Goal: Task Accomplishment & Management: Manage account settings

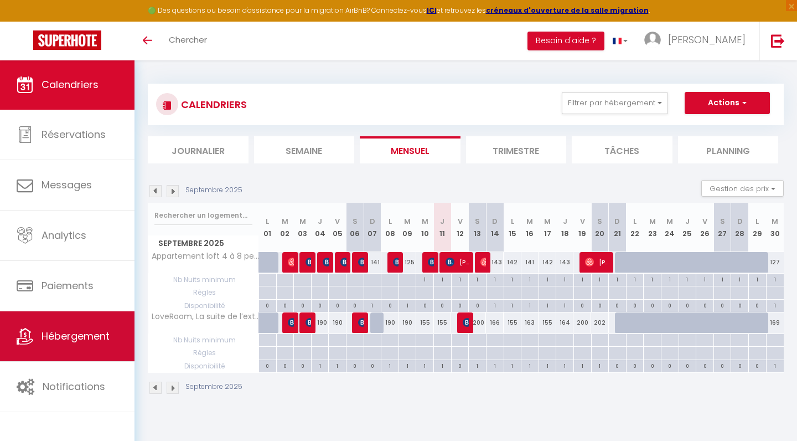
click at [94, 329] on link "Hébergement" at bounding box center [67, 336] width 135 height 50
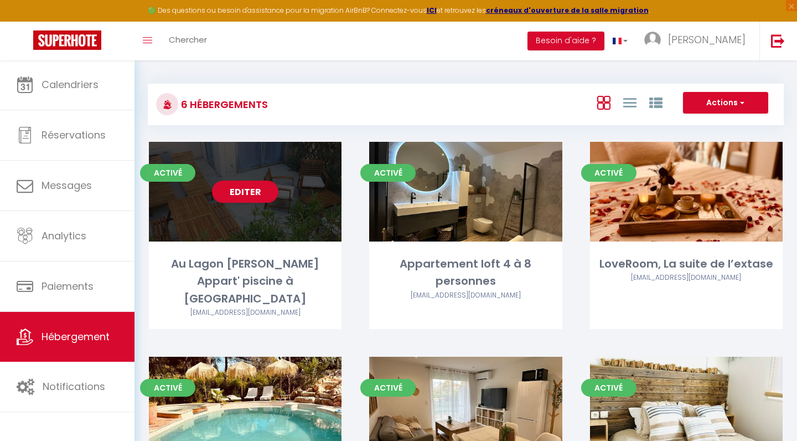
click at [280, 271] on div "Au Lagon [PERSON_NAME] Appart' piscine à [GEOGRAPHIC_DATA]" at bounding box center [245, 281] width 193 height 52
select select "3"
select select "2"
select select "1"
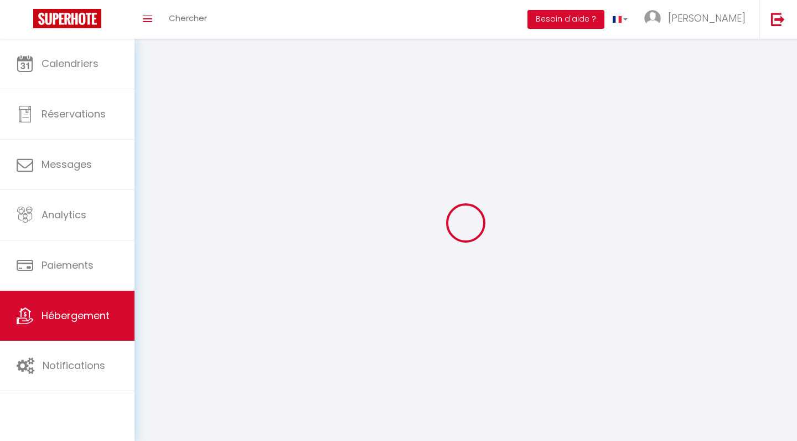
select select
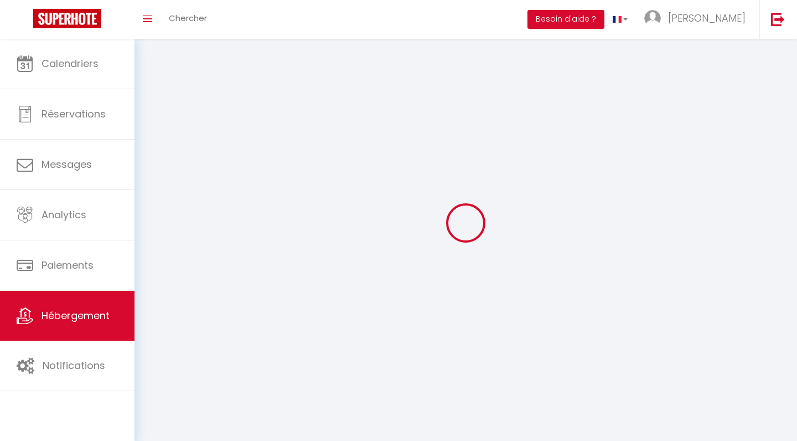
checkbox input "false"
select select
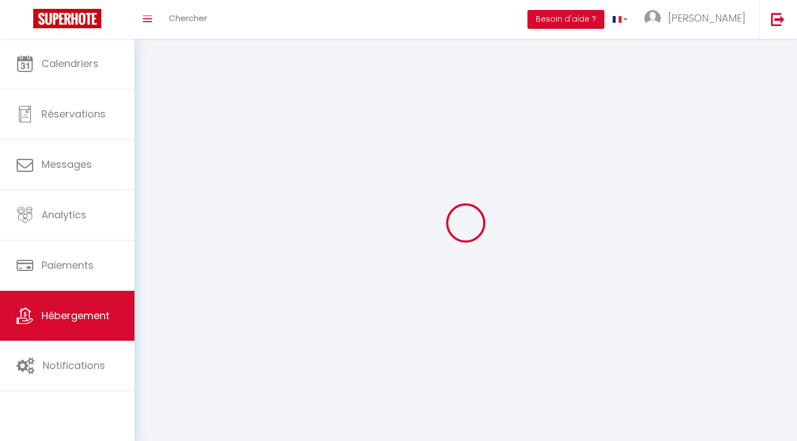
select select
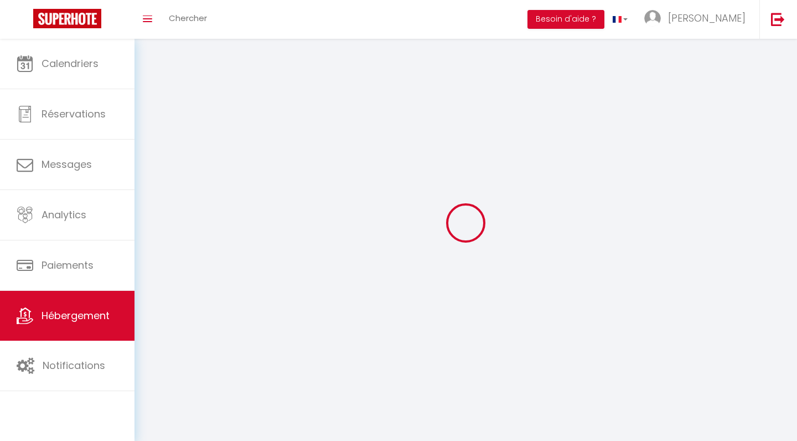
select select
checkbox input "false"
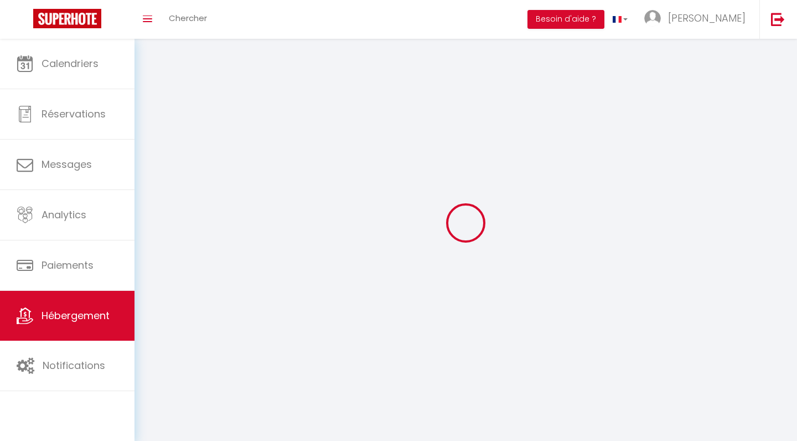
select select
select select "1"
select select
select select "28"
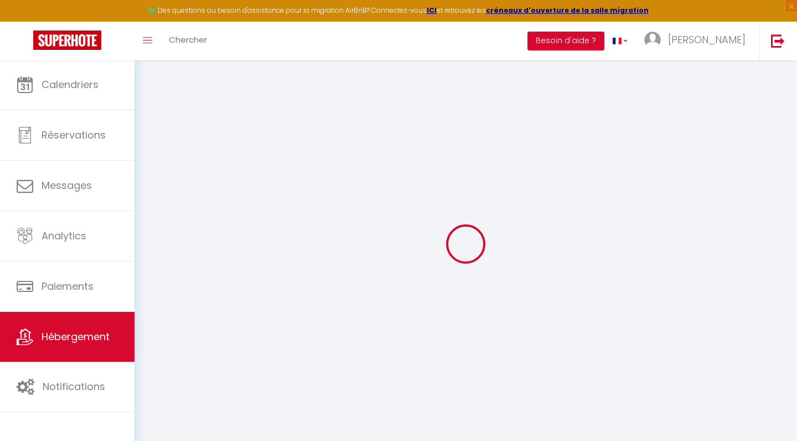
select select
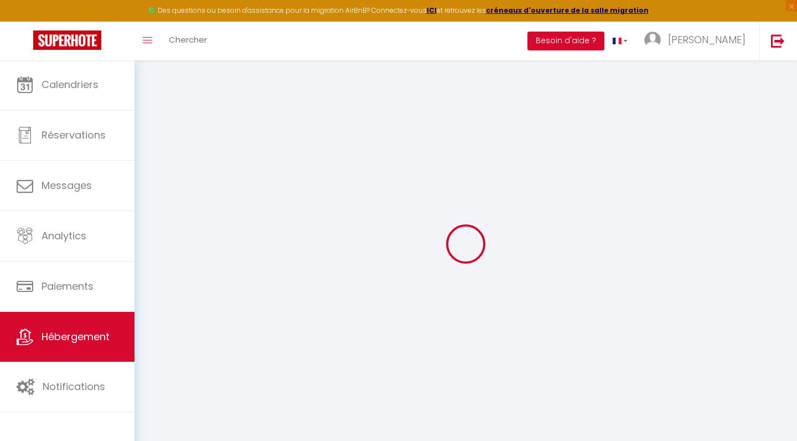
select select
checkbox input "false"
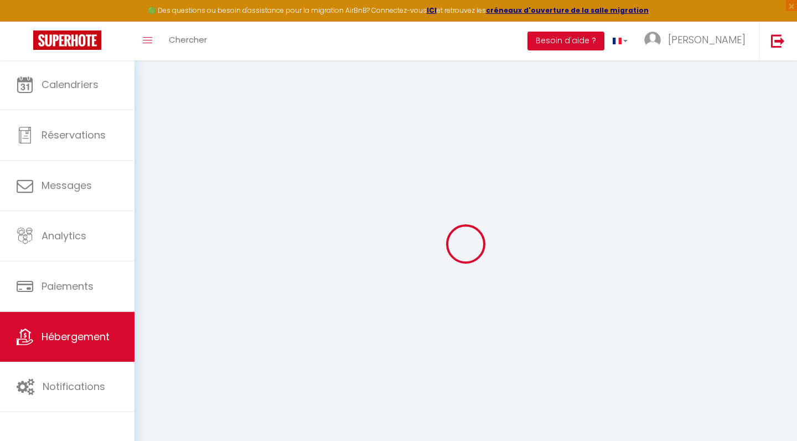
select select
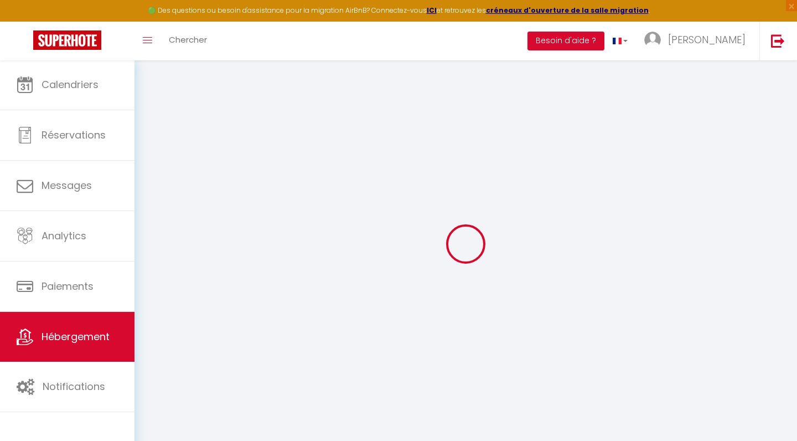
select select
checkbox input "false"
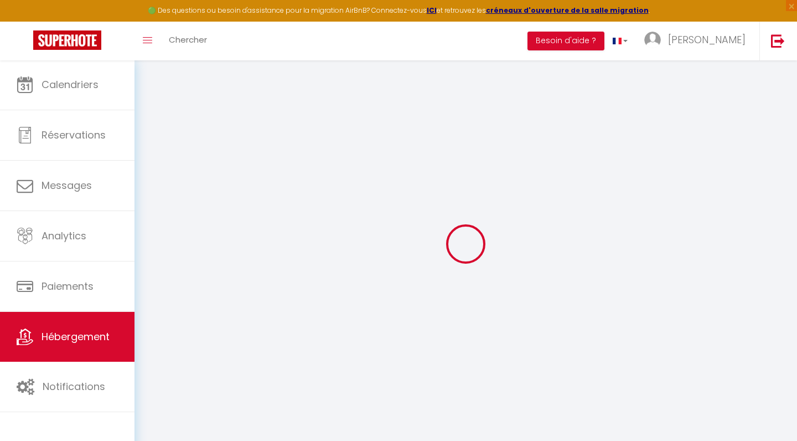
checkbox input "false"
select select
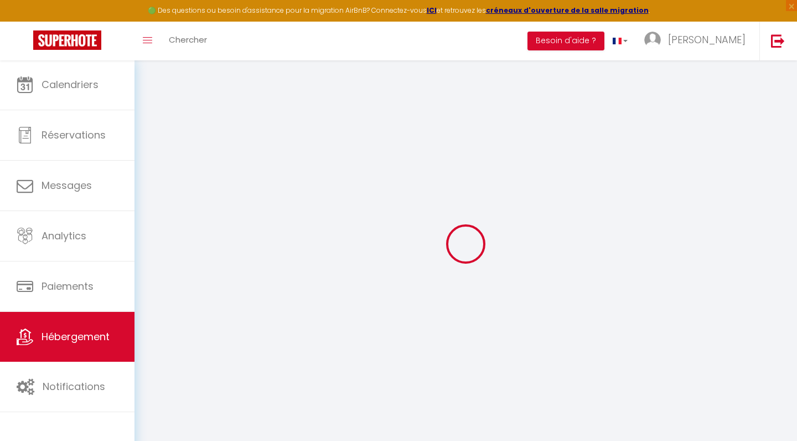
select select
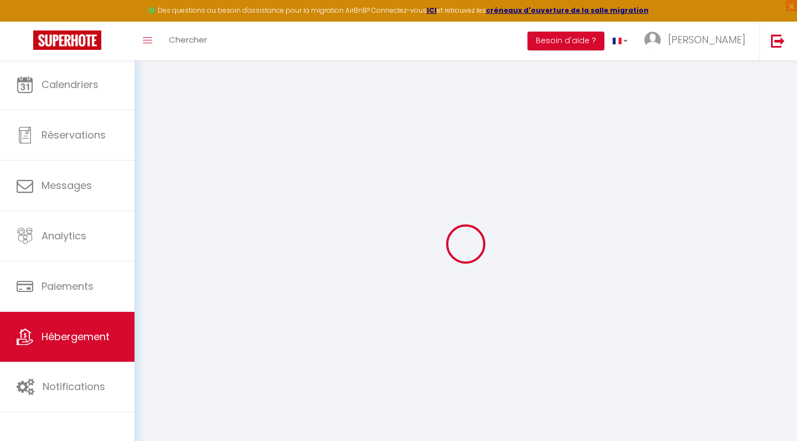
checkbox input "false"
select select
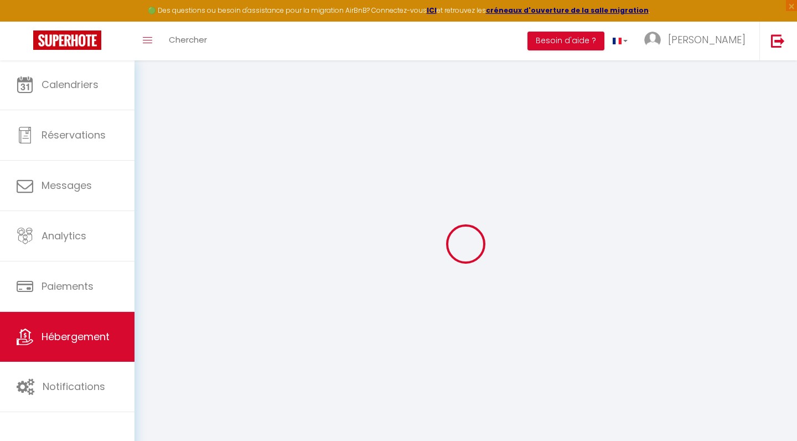
select select
type input "Au Lagon [PERSON_NAME] Appart' piscine à [GEOGRAPHIC_DATA]"
type input "[PERSON_NAME]"
type input "d'verlange"
select select "condominium"
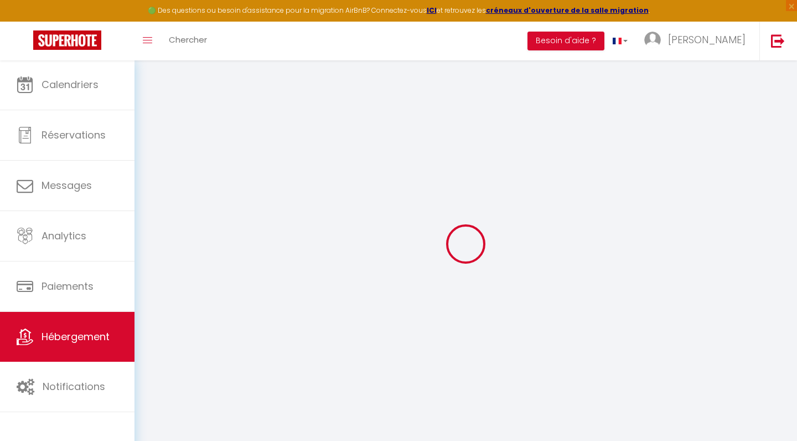
type input "72"
select select
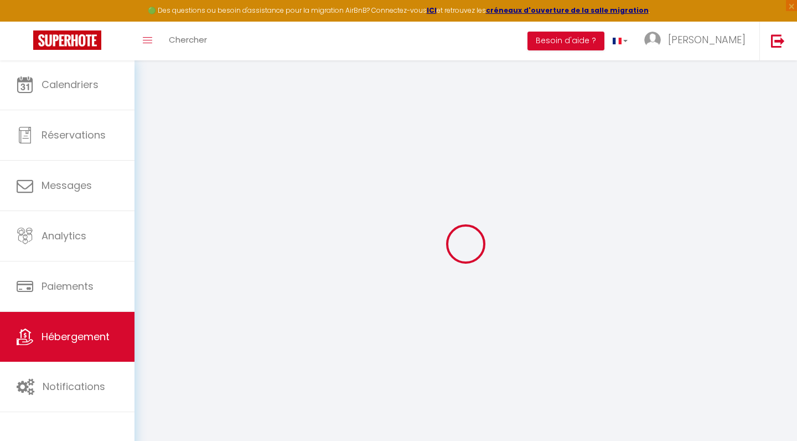
select select
type input "[STREET_ADDRESS][PERSON_NAME]"
type input "83600"
type input "Fréjus"
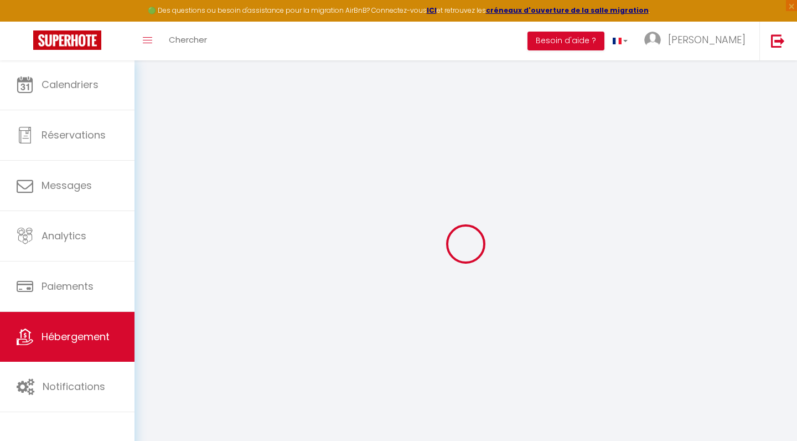
type input "[EMAIL_ADDRESS][DOMAIN_NAME]"
select select
checkbox input "false"
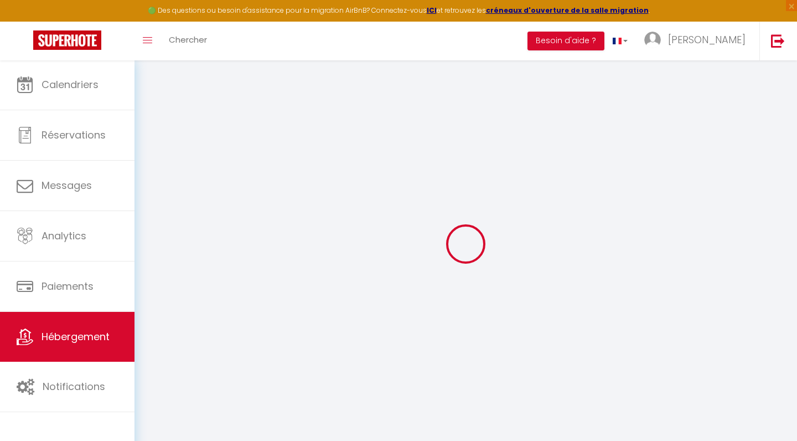
checkbox input "false"
type input "0"
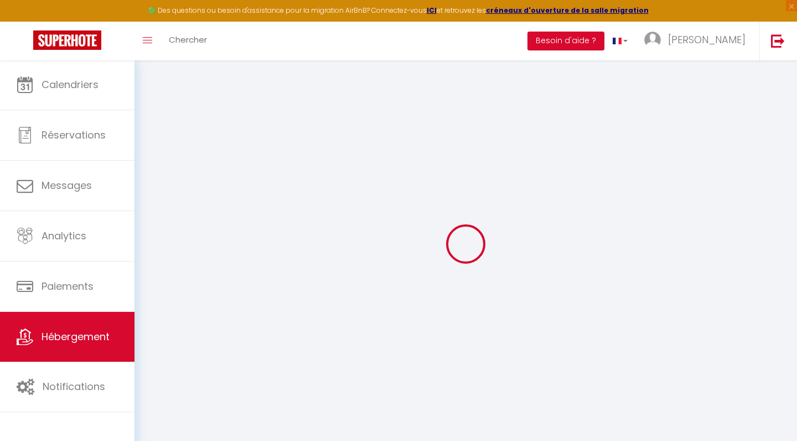
select select
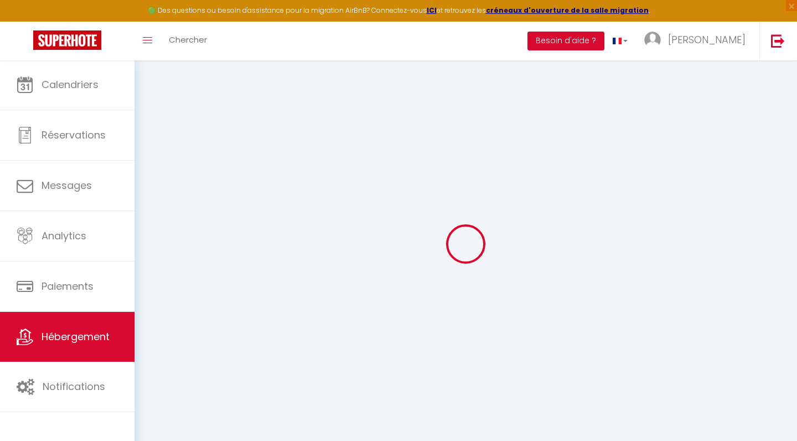
select select
checkbox input "false"
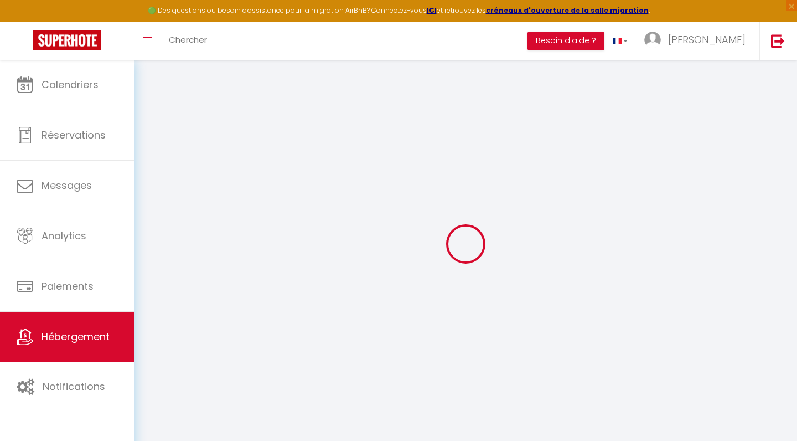
checkbox input "false"
select select
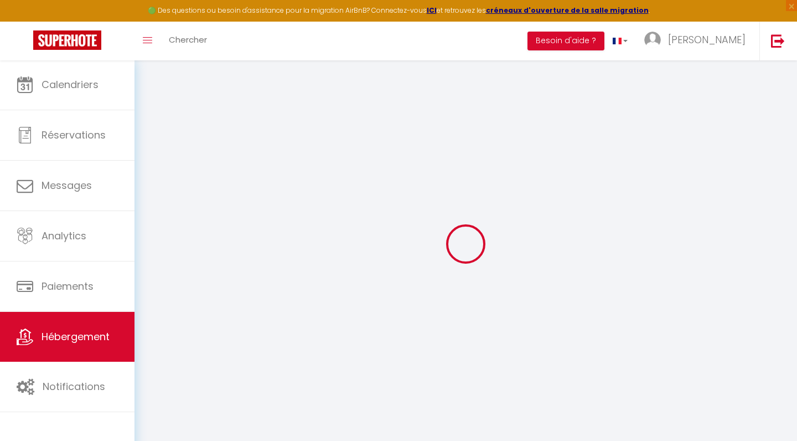
select select
checkbox input "false"
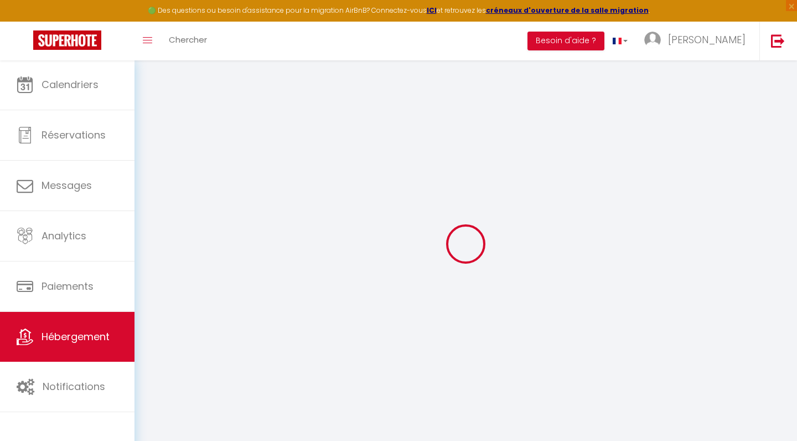
checkbox input "false"
select select
checkbox input "false"
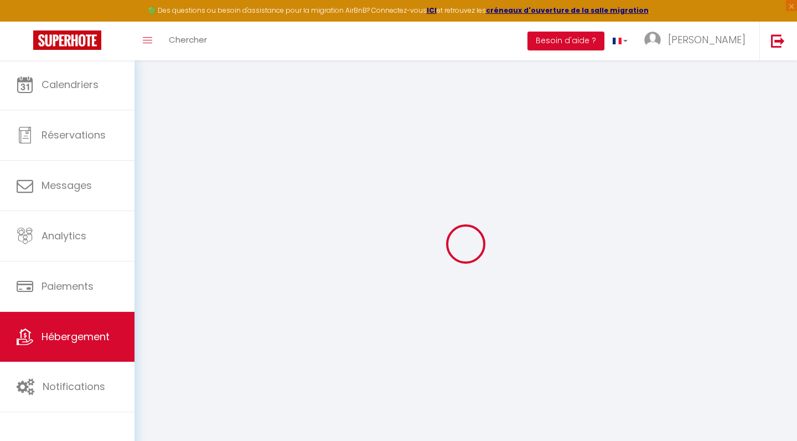
checkbox input "false"
select select
checkbox input "false"
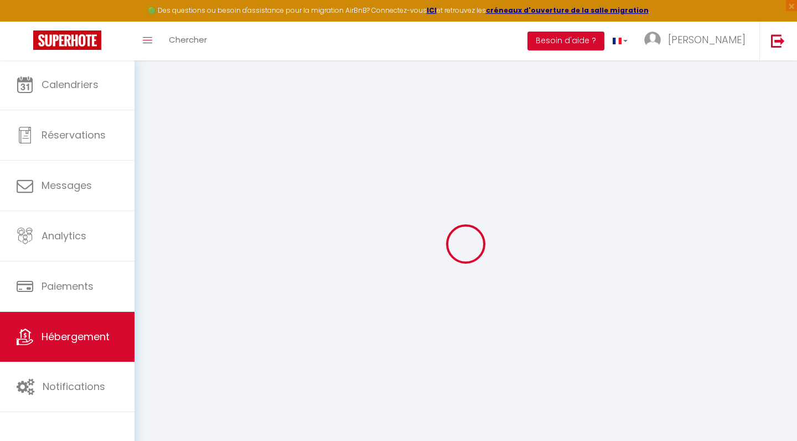
checkbox input "false"
select select
checkbox input "false"
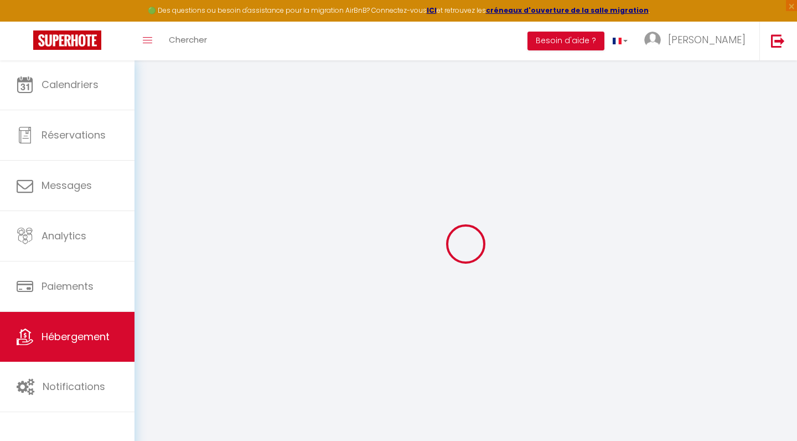
checkbox input "false"
select select "15:00"
select select "19:00"
select select "11:00"
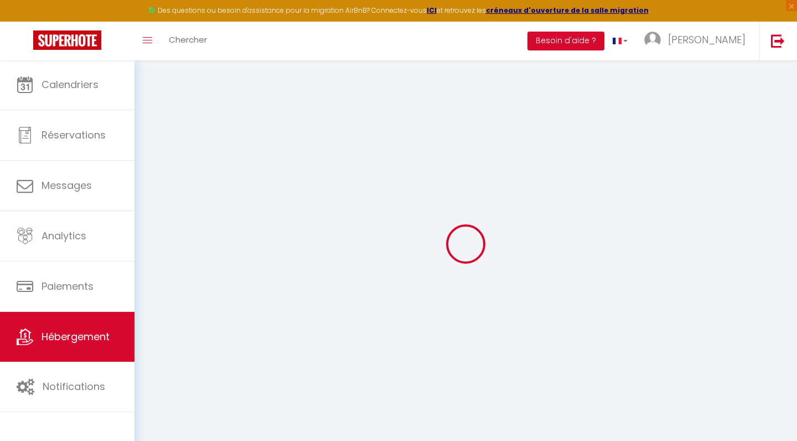
select select "30"
select select "120"
select select "20:00"
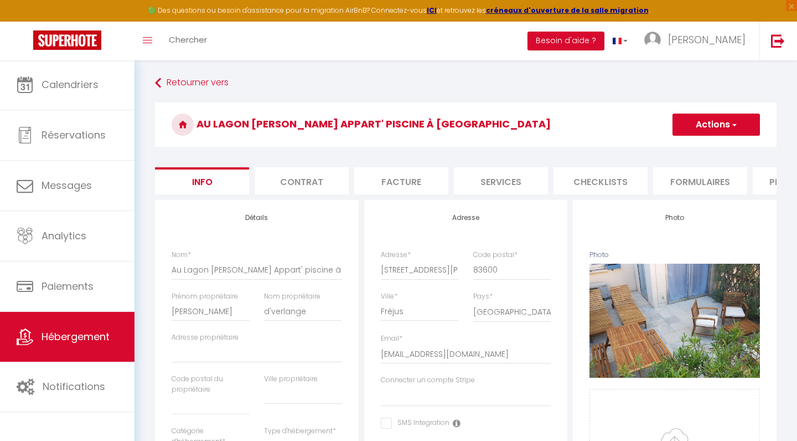
select select
checkbox input "false"
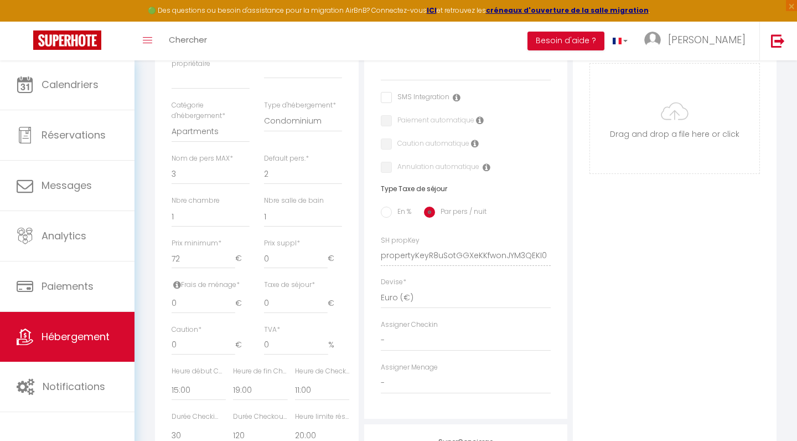
scroll to position [336, 0]
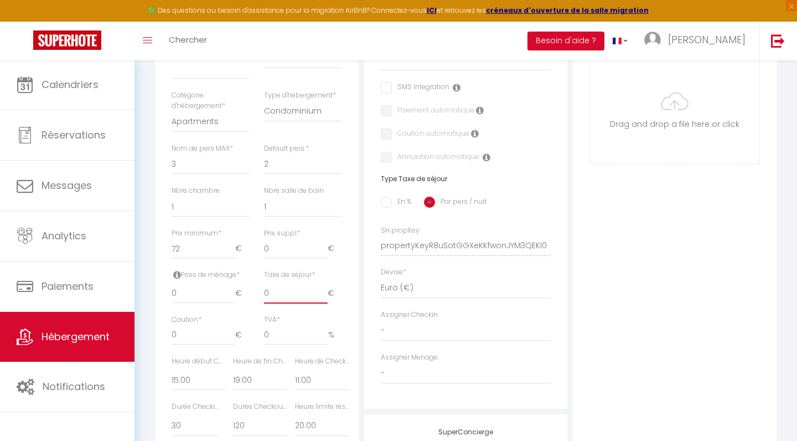
click at [286, 287] on input "0" at bounding box center [296, 293] width 64 height 20
type input "0.01"
select select
checkbox input "false"
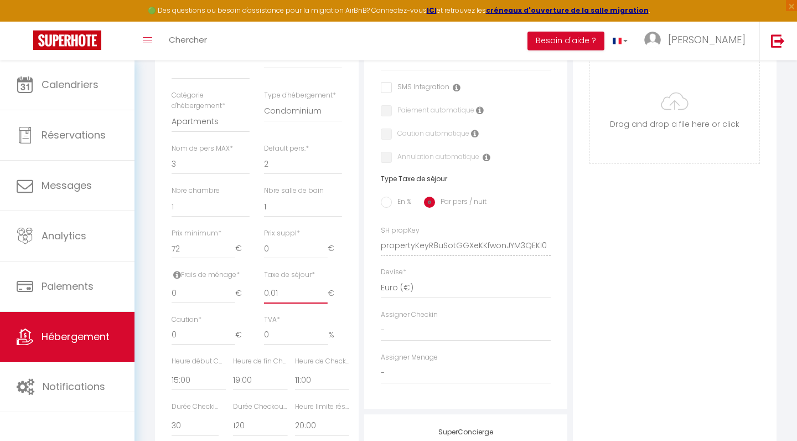
checkbox input "false"
click at [310, 285] on input "0.01" at bounding box center [296, 293] width 64 height 20
type input "0.02"
select select
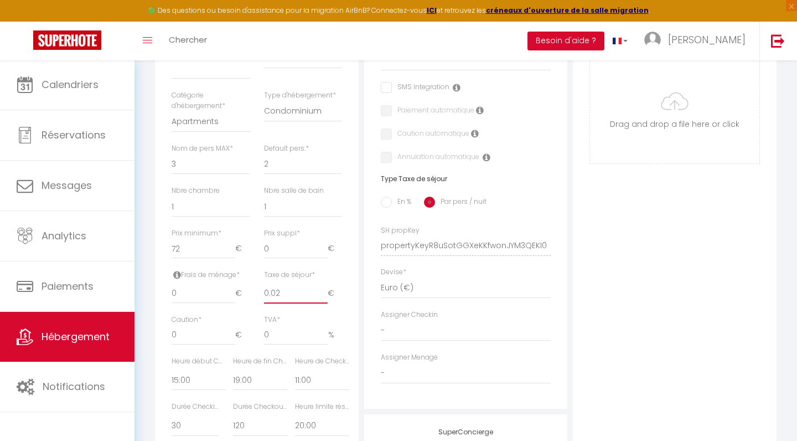
checkbox input "false"
click at [310, 285] on input "0.02" at bounding box center [296, 293] width 64 height 20
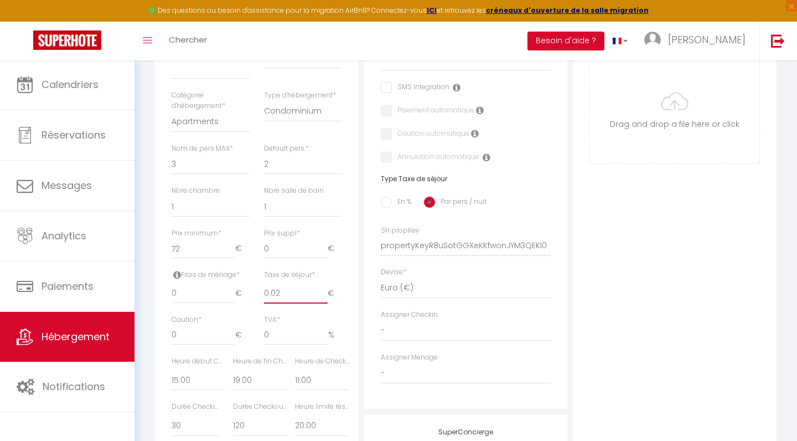
type input "0.03"
select select
checkbox input "false"
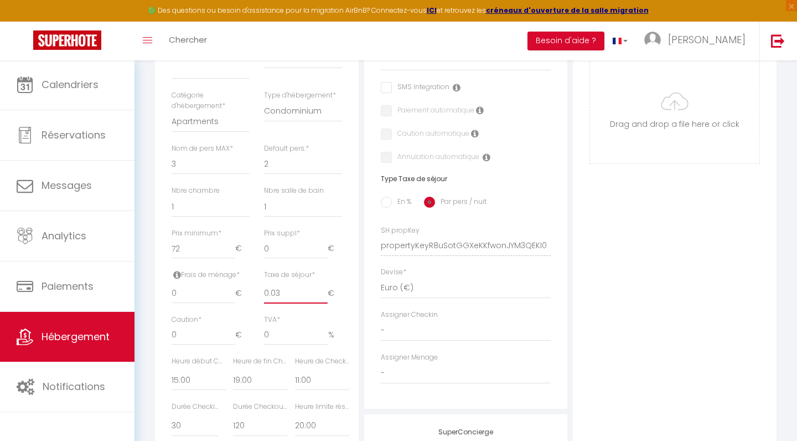
checkbox input "false"
click at [310, 285] on input "0.03" at bounding box center [296, 293] width 64 height 20
type input "0.02"
select select
checkbox input "false"
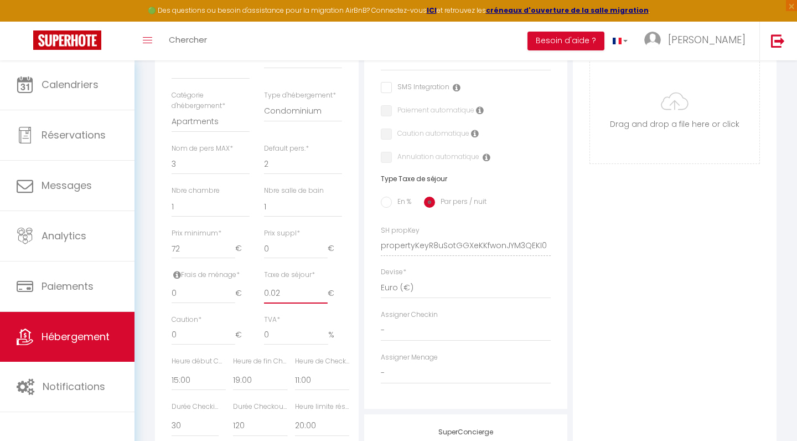
checkbox input "false"
click at [308, 290] on input "0.02" at bounding box center [296, 293] width 64 height 20
type input "0.01"
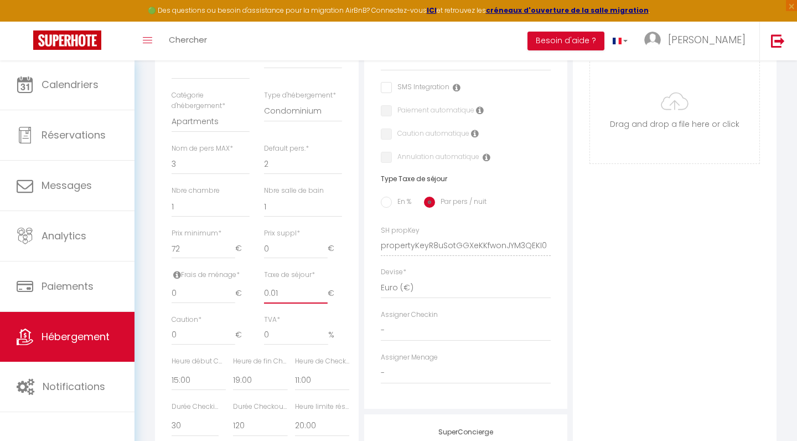
select select
checkbox input "false"
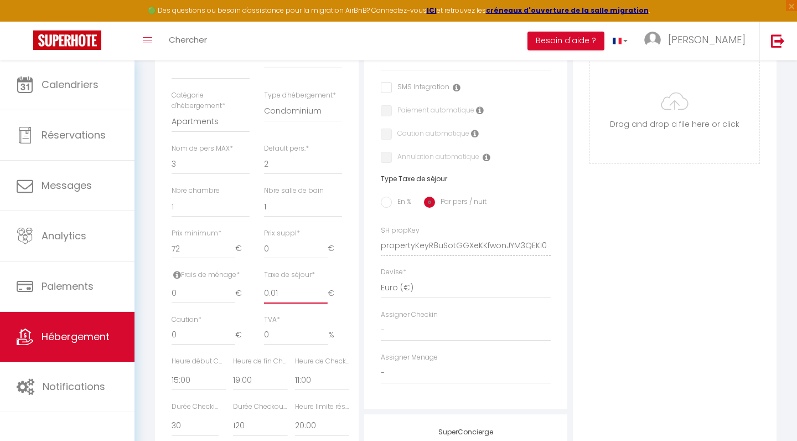
click at [308, 290] on input "0.01" at bounding box center [296, 293] width 64 height 20
type input "0"
select select
checkbox input "false"
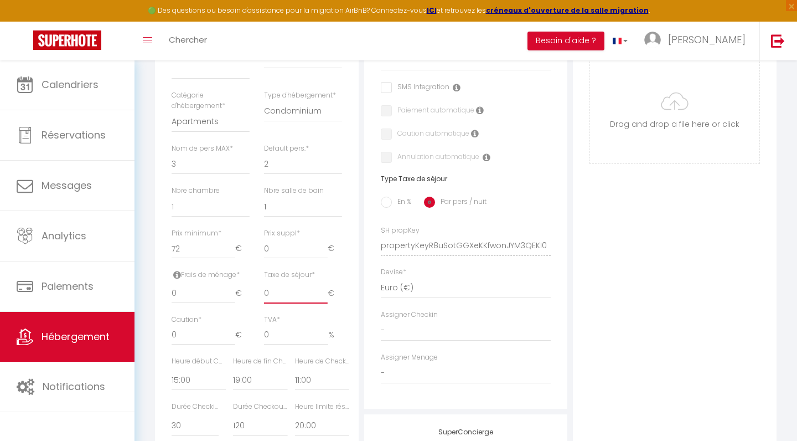
checkbox input "false"
click at [308, 290] on input "0" at bounding box center [296, 293] width 64 height 20
type input "-0.01"
select select
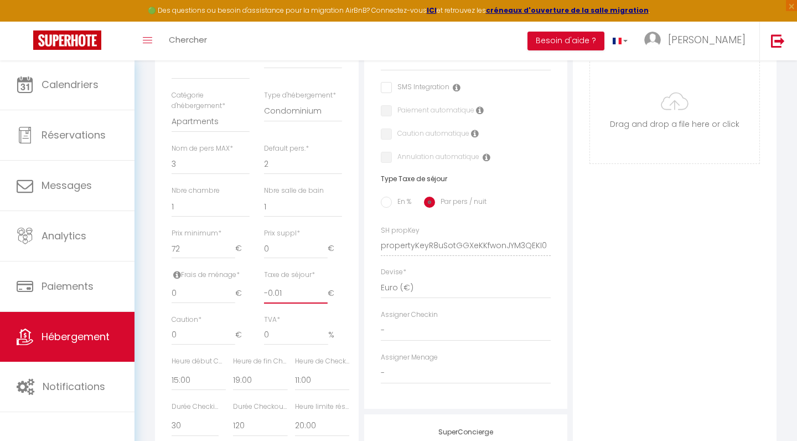
checkbox input "false"
click at [308, 290] on input "-0.01" at bounding box center [296, 293] width 64 height 20
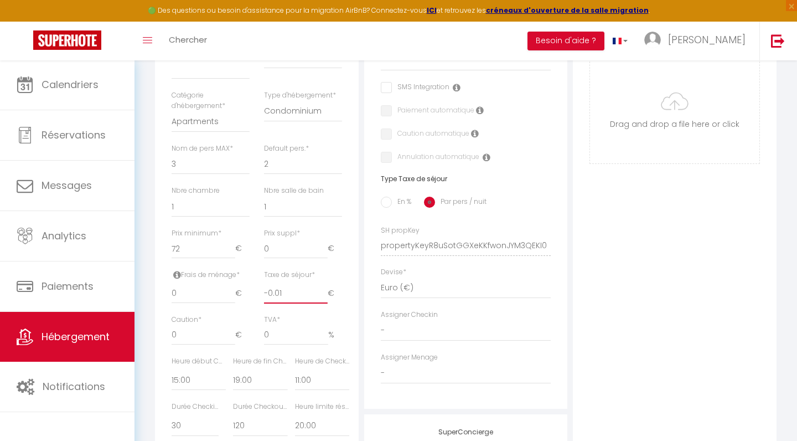
type input "-0.02"
select select
checkbox input "false"
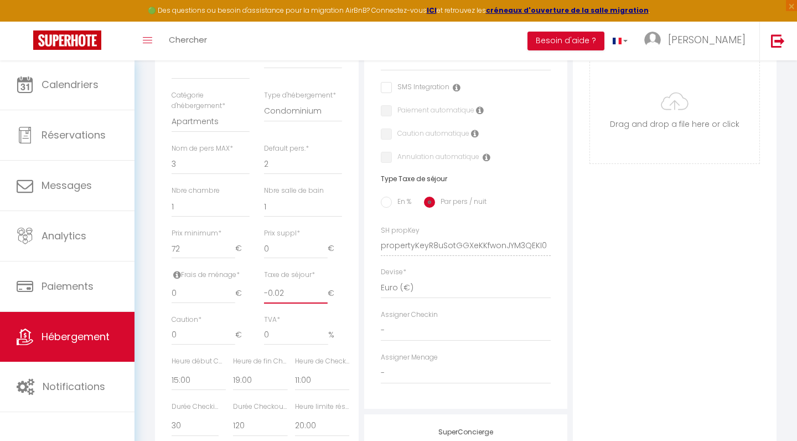
checkbox input "false"
click at [308, 290] on input "-0.02" at bounding box center [296, 293] width 64 height 20
type input "-0.03"
select select
checkbox input "false"
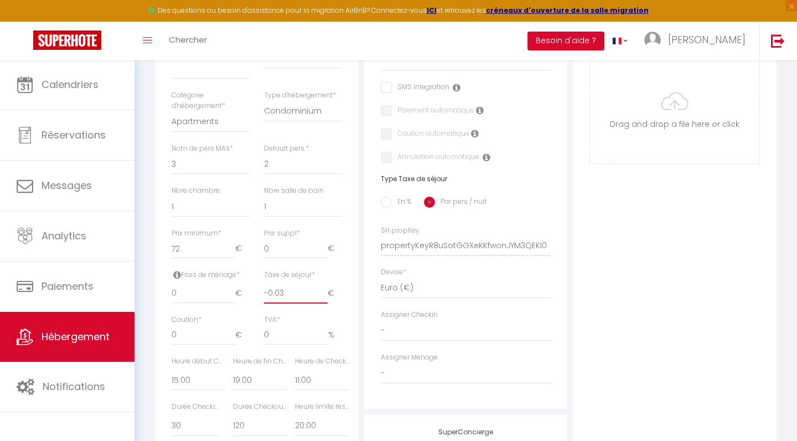
checkbox input "false"
click at [308, 290] on input "-0.03" at bounding box center [296, 293] width 64 height 20
type input "-0.02"
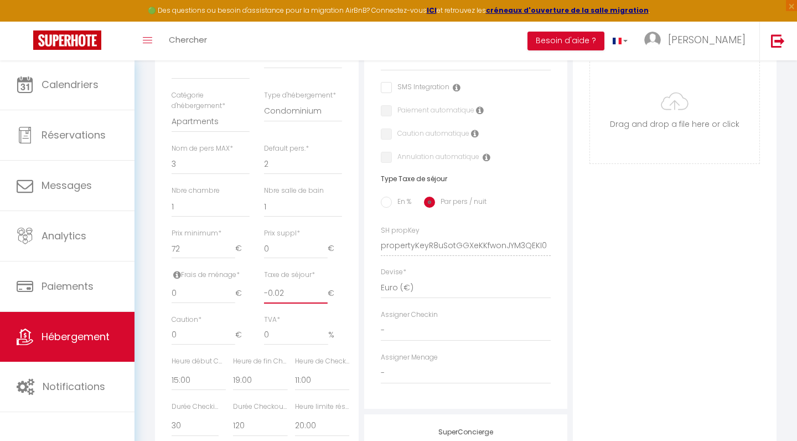
select select
checkbox input "false"
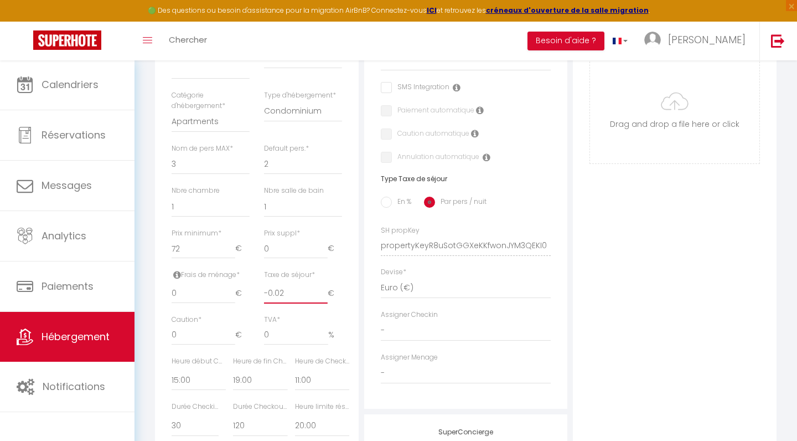
click at [308, 286] on input "-0.02" at bounding box center [296, 293] width 64 height 20
type input "-0.01"
select select
checkbox input "false"
click at [308, 286] on input "-0.01" at bounding box center [296, 293] width 64 height 20
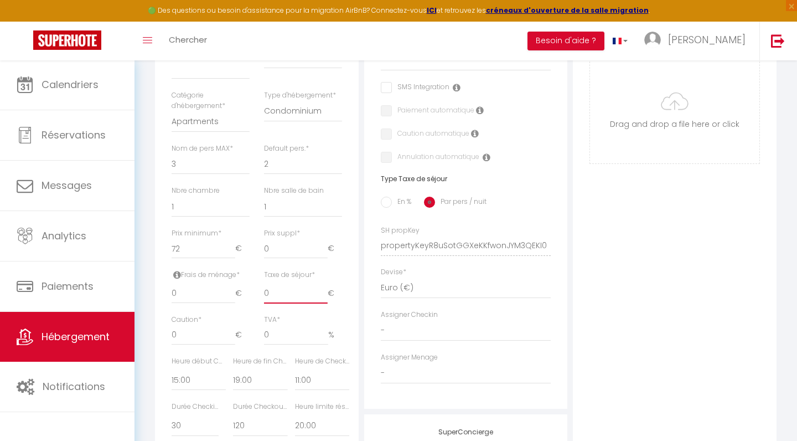
click at [308, 286] on input "0" at bounding box center [296, 293] width 64 height 20
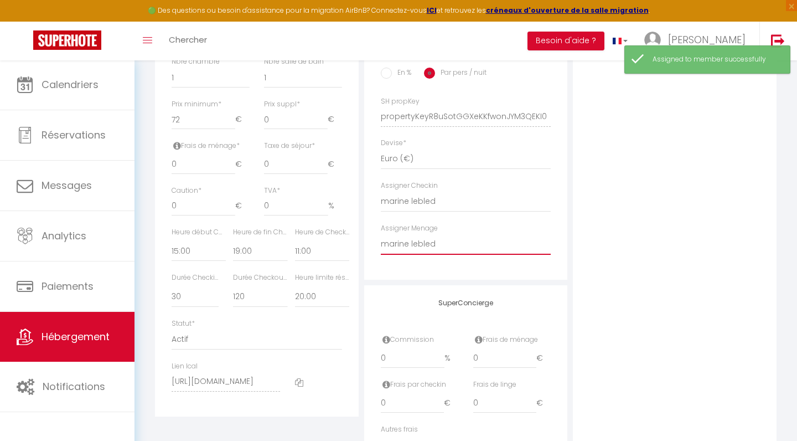
scroll to position [470, 0]
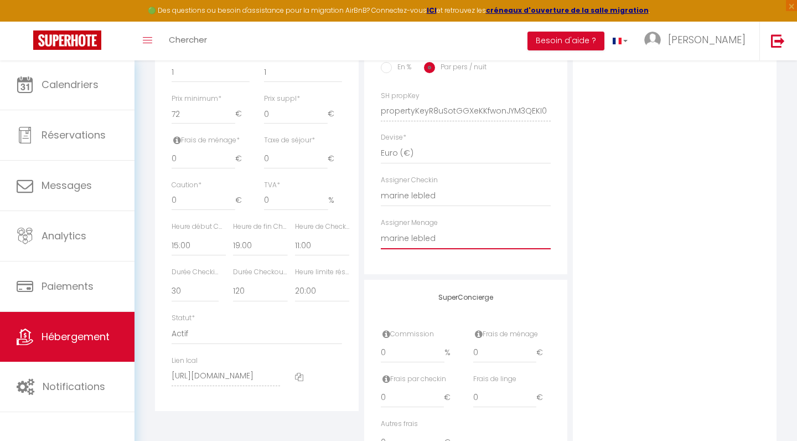
click at [478, 329] on icon at bounding box center [479, 333] width 8 height 9
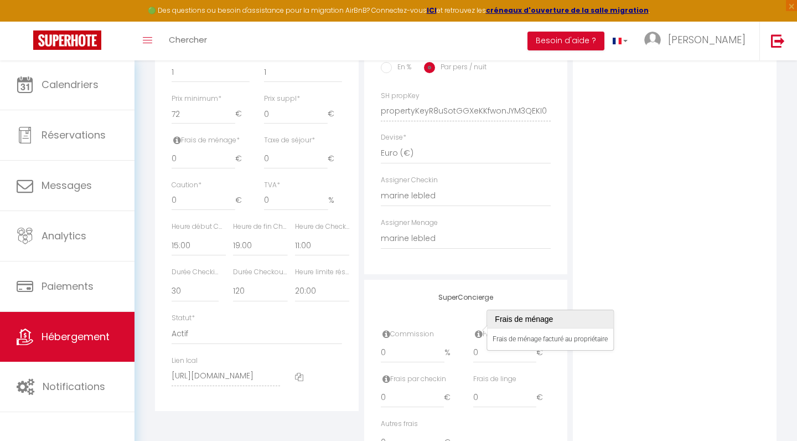
click at [600, 286] on div "Photo Photo Supprimer Drag and drop a file here or click Ooops, something wrong…" at bounding box center [675, 103] width 204 height 747
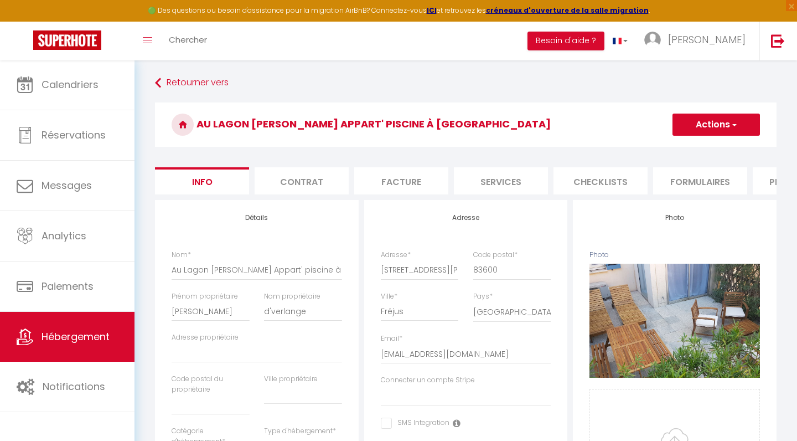
scroll to position [0, 0]
click at [510, 180] on li "Services" at bounding box center [501, 180] width 94 height 27
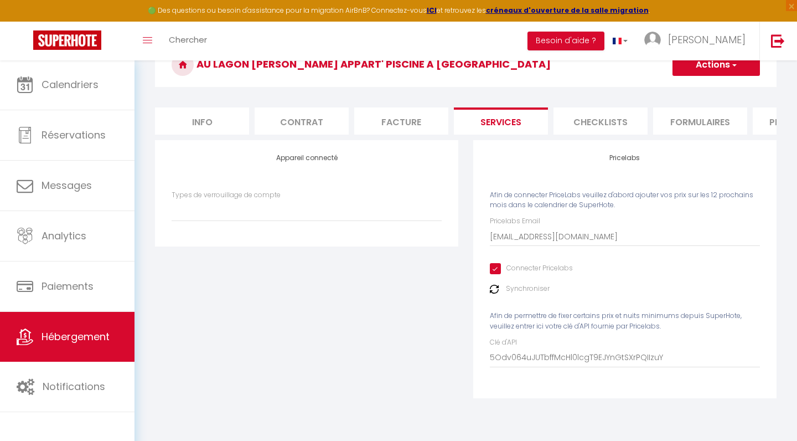
scroll to position [60, 0]
click at [225, 116] on li "Info" at bounding box center [202, 120] width 94 height 27
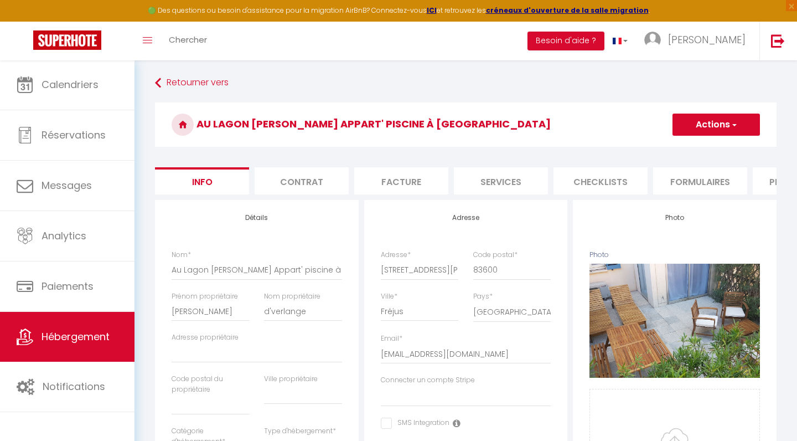
click at [694, 124] on button "Actions" at bounding box center [716, 124] width 87 height 22
click at [687, 147] on input "Enregistrer" at bounding box center [672, 148] width 41 height 11
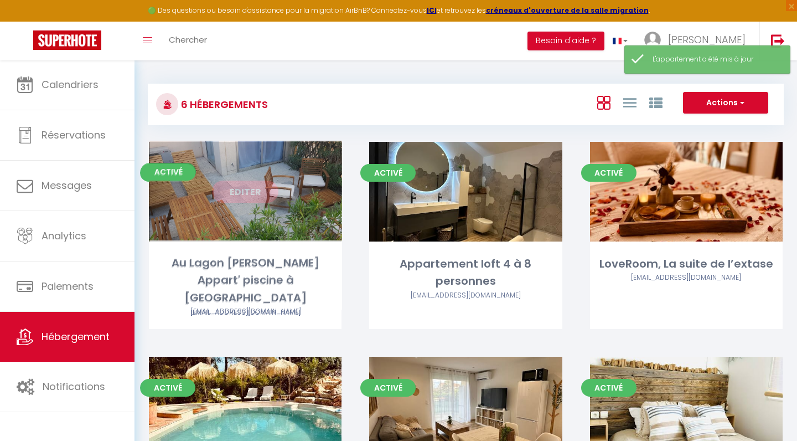
click at [279, 233] on div "Editer" at bounding box center [245, 192] width 193 height 100
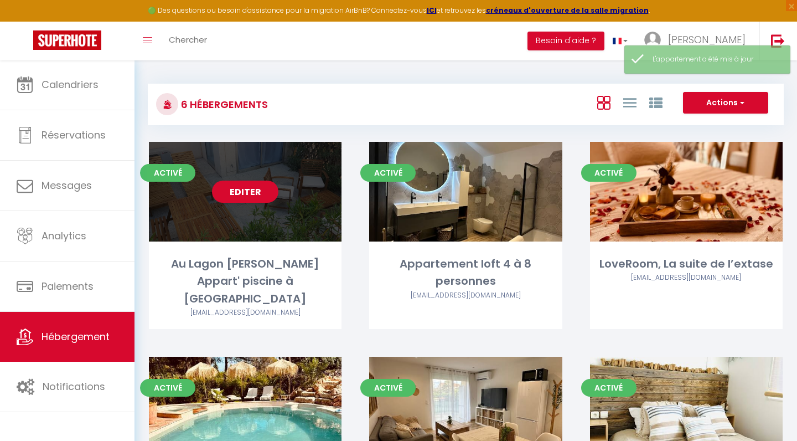
click at [295, 208] on div "Editer" at bounding box center [245, 192] width 193 height 100
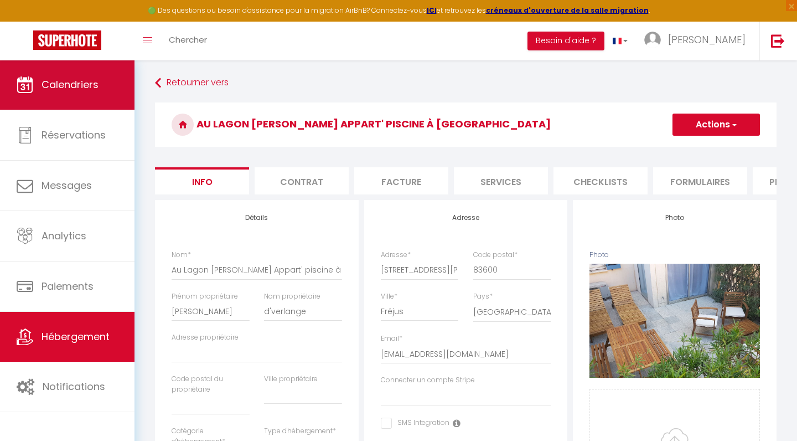
click at [100, 90] on link "Calendriers" at bounding box center [67, 85] width 135 height 50
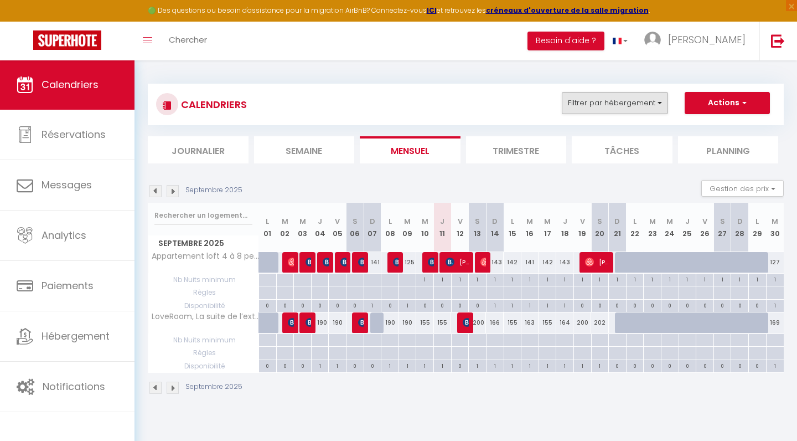
click at [602, 99] on button "Filtrer par hébergement" at bounding box center [615, 103] width 106 height 22
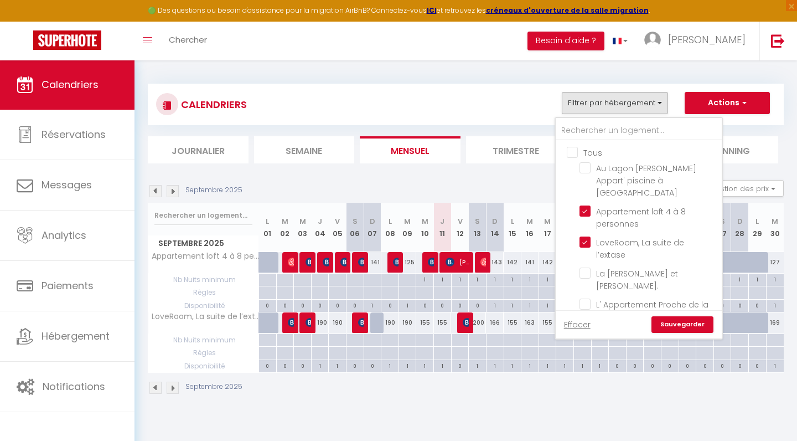
click at [575, 149] on input "Tous" at bounding box center [650, 151] width 166 height 11
click at [685, 326] on link "Sauvegarder" at bounding box center [683, 324] width 62 height 17
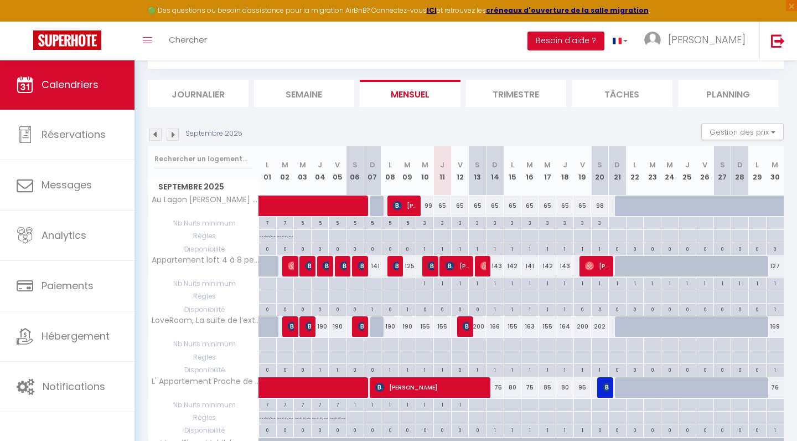
scroll to position [69, 0]
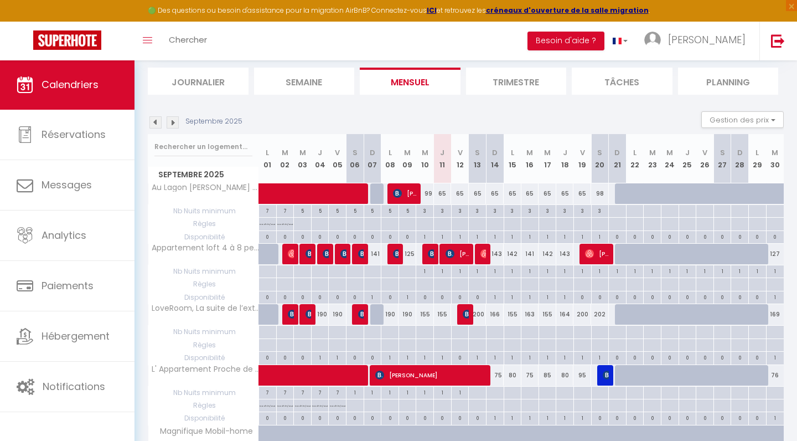
click at [424, 233] on div "1" at bounding box center [424, 236] width 17 height 11
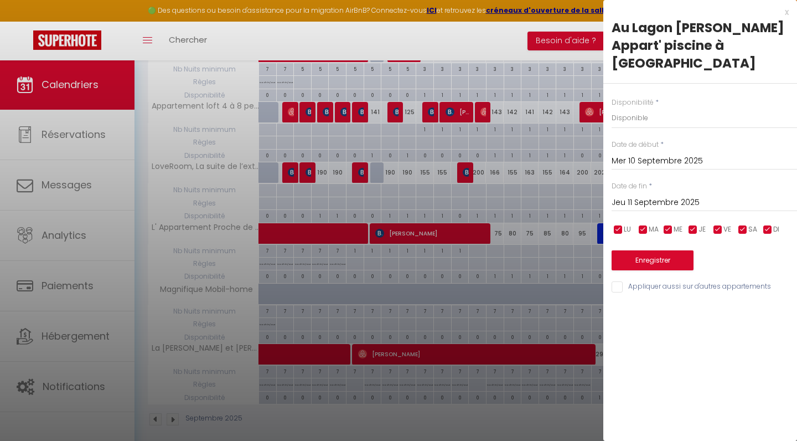
scroll to position [211, 0]
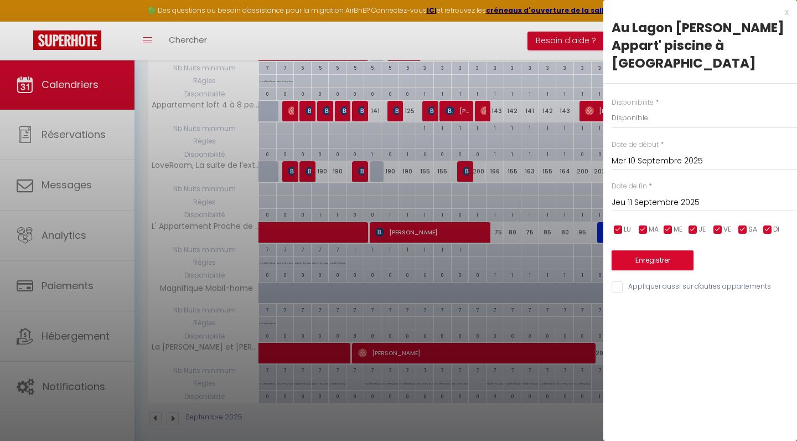
click at [551, 185] on div at bounding box center [398, 220] width 797 height 441
